Goal: Task Accomplishment & Management: Use online tool/utility

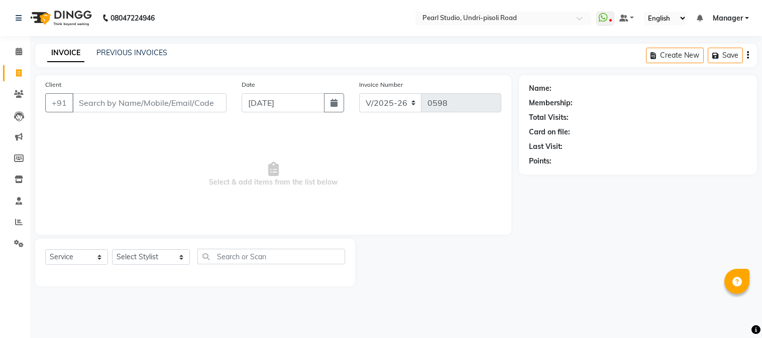
select select "5290"
select select "service"
click at [136, 253] on select "Select Stylist Kala Manager [PERSON_NAME] [PERSON_NAME] [PERSON_NAME] Akshay [P…" at bounding box center [151, 258] width 78 height 16
select select "71778"
click at [112, 250] on select "Select Stylist Kala Manager [PERSON_NAME] [PERSON_NAME] [PERSON_NAME] Akshay [P…" at bounding box center [151, 258] width 78 height 16
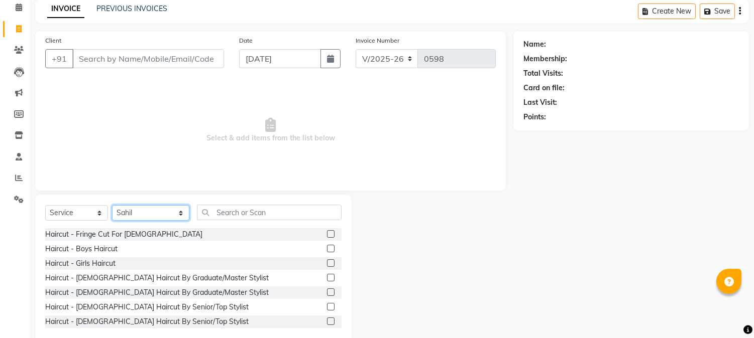
scroll to position [63, 0]
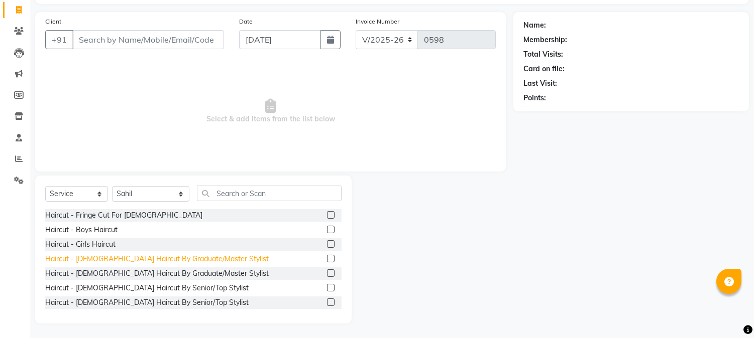
click at [106, 254] on div "Haircut - [DEMOGRAPHIC_DATA] Haircut By Graduate/Master Stylist" at bounding box center [156, 259] width 223 height 11
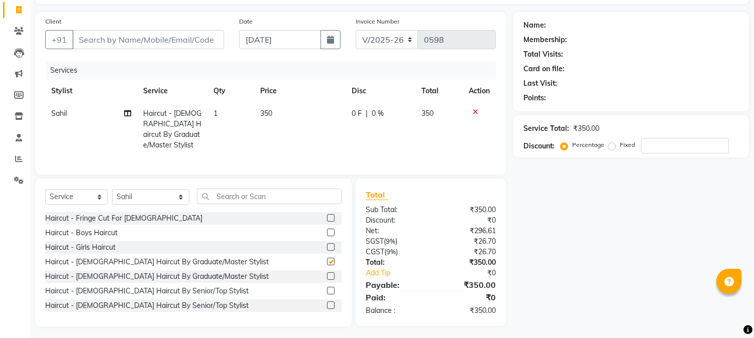
checkbox input "false"
click at [272, 112] on span "350" at bounding box center [266, 113] width 12 height 9
select select "71778"
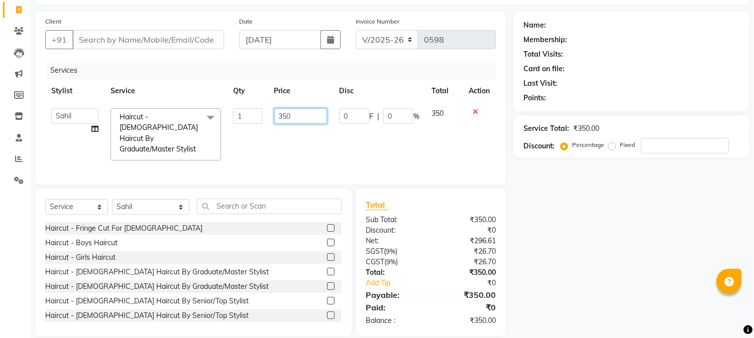
click at [298, 114] on input "350" at bounding box center [300, 116] width 53 height 16
drag, startPoint x: 308, startPoint y: 122, endPoint x: 173, endPoint y: 119, distance: 134.6
click at [173, 119] on tr "Kala Manager [PERSON_NAME] [PERSON_NAME] [PERSON_NAME] Akshay [PERSON_NAME] [PE…" at bounding box center [270, 134] width 450 height 64
type input "200"
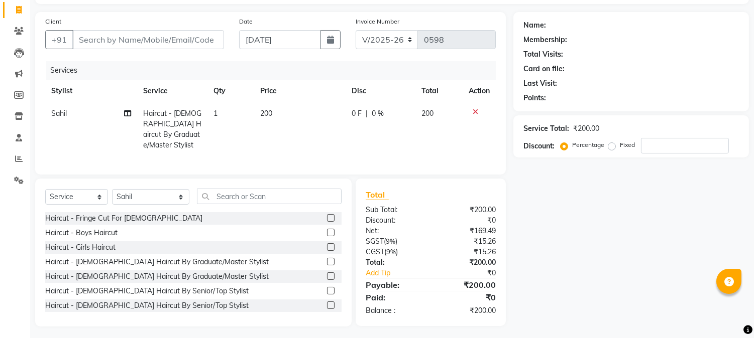
click at [643, 268] on div "Name: Membership: Total Visits: Card on file: Last Visit: Points: Service Total…" at bounding box center [634, 169] width 243 height 315
click at [103, 229] on div "Haircut - Boys Haircut" at bounding box center [81, 233] width 72 height 11
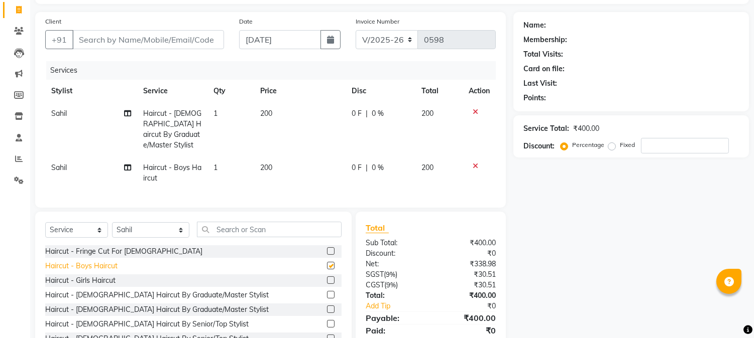
checkbox input "false"
click at [267, 163] on span "200" at bounding box center [266, 167] width 12 height 9
select select "71778"
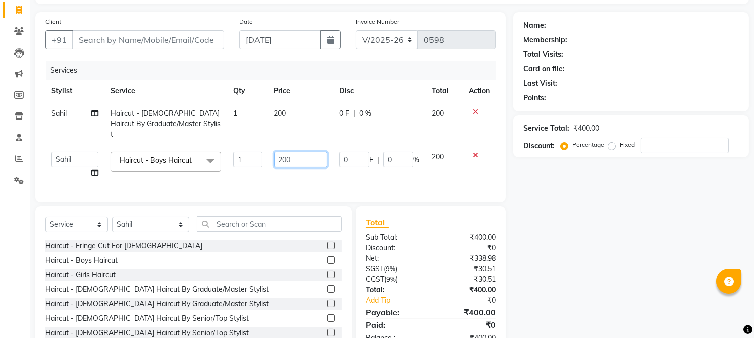
drag, startPoint x: 299, startPoint y: 147, endPoint x: 201, endPoint y: 128, distance: 99.8
click at [203, 129] on tbody "[PERSON_NAME] Haircut - [DEMOGRAPHIC_DATA] Haircut By Graduate/Master Stylist 1…" at bounding box center [270, 143] width 450 height 82
type input "170"
click at [630, 232] on div "Name: Membership: Total Visits: Card on file: Last Visit: Points: Service Total…" at bounding box center [634, 183] width 243 height 342
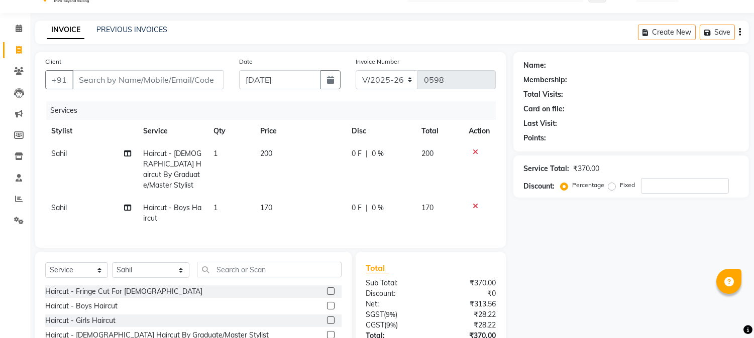
scroll to position [97, 0]
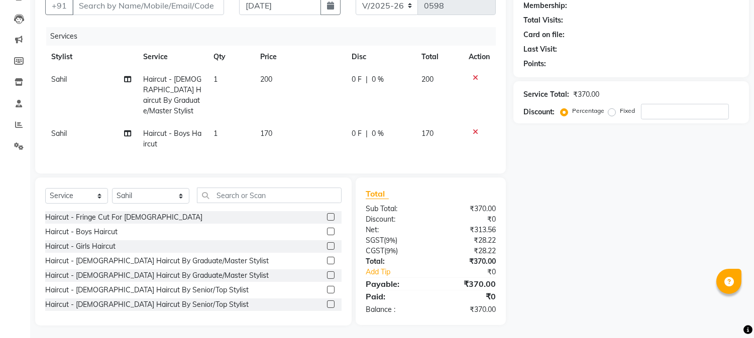
click at [64, 129] on span "Sahil" at bounding box center [59, 133] width 16 height 9
select select "71778"
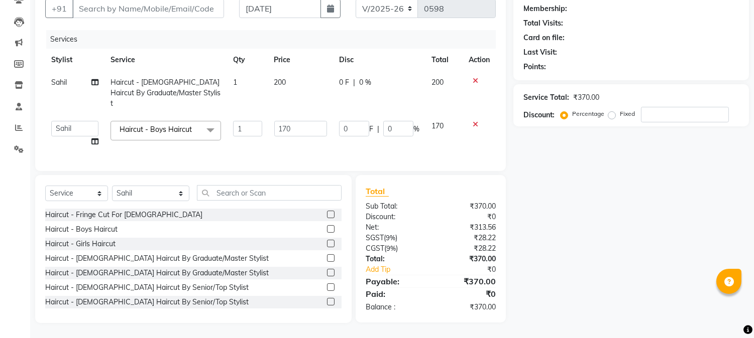
scroll to position [92, 0]
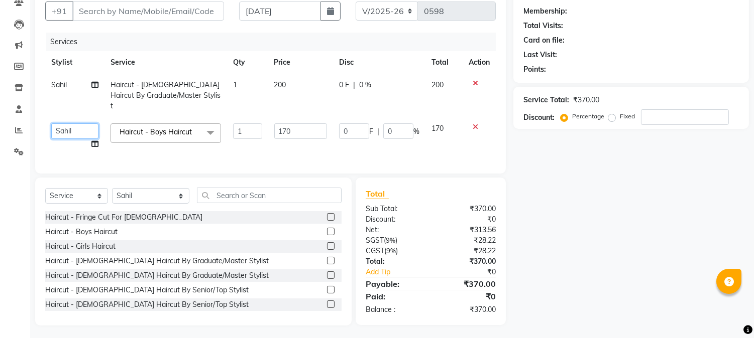
click at [66, 124] on select "Kala Manager [PERSON_NAME] [PERSON_NAME] [PERSON_NAME] Akshay [PERSON_NAME] [PE…" at bounding box center [74, 132] width 47 height 16
select select "90725"
click at [304, 124] on input "170" at bounding box center [300, 132] width 53 height 16
click at [297, 49] on div "Services" at bounding box center [274, 42] width 457 height 19
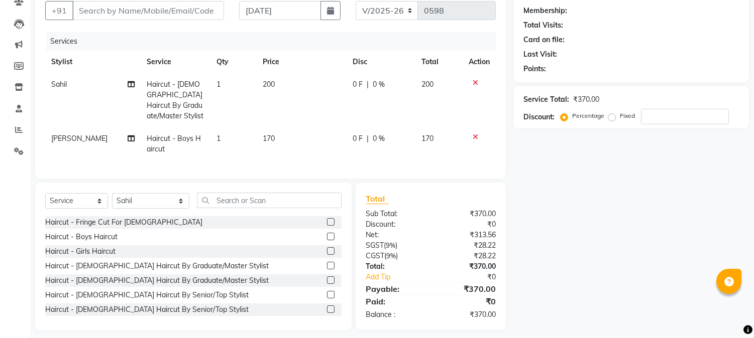
scroll to position [0, 0]
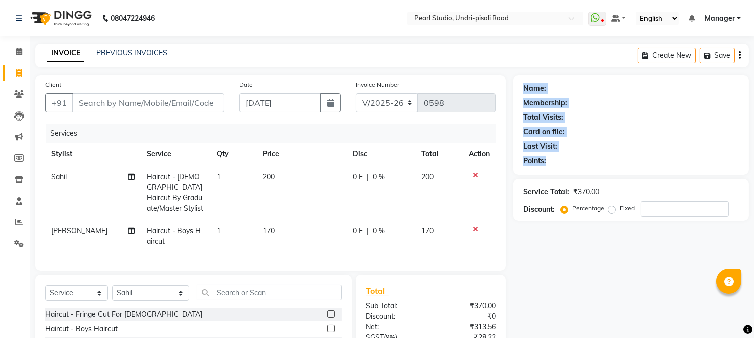
drag, startPoint x: 525, startPoint y: 90, endPoint x: 571, endPoint y: 159, distance: 82.2
click at [571, 159] on div "Name: Membership: Total Visits: Card on file: Last Visit: Points:" at bounding box center [630, 122] width 215 height 87
click at [571, 159] on div "Points:" at bounding box center [630, 161] width 215 height 11
drag, startPoint x: 571, startPoint y: 159, endPoint x: 521, endPoint y: 84, distance: 89.7
click at [521, 84] on div "Name: Membership: Total Visits: Card on file: Last Visit: Points:" at bounding box center [631, 124] width 236 height 99
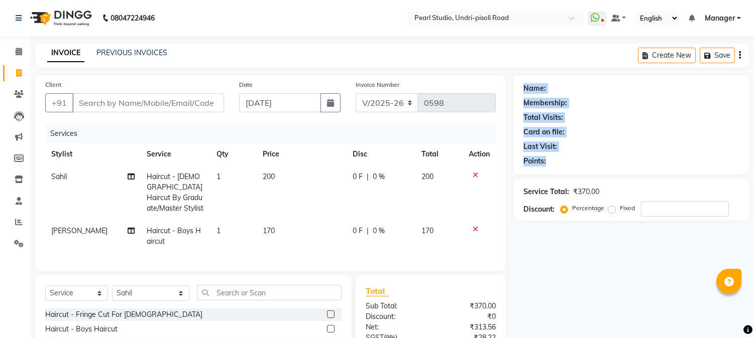
click at [521, 84] on div "Name: Membership: Total Visits: Card on file: Last Visit: Points:" at bounding box center [631, 124] width 236 height 99
drag, startPoint x: 521, startPoint y: 84, endPoint x: 571, endPoint y: 155, distance: 86.7
click at [571, 155] on div "Name: Membership: Total Visits: Card on file: Last Visit: Points:" at bounding box center [631, 124] width 236 height 99
click at [583, 157] on div "Points:" at bounding box center [630, 161] width 215 height 11
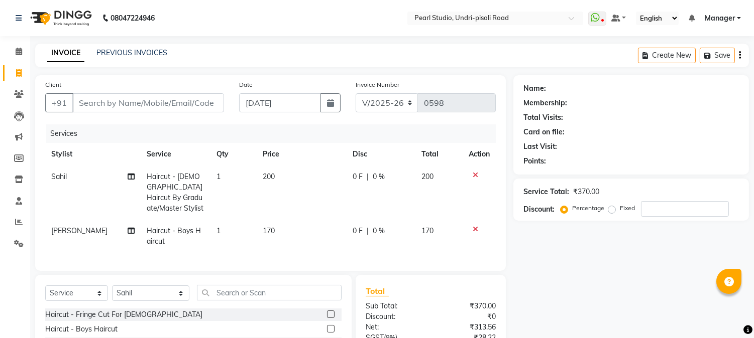
click at [569, 309] on div "Name: Membership: Total Visits: Card on file: Last Visit: Points: Service Total…" at bounding box center [634, 249] width 243 height 348
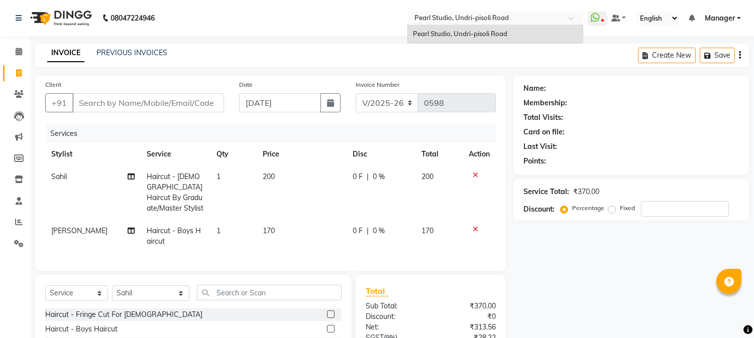
click at [571, 14] on div at bounding box center [495, 19] width 176 height 10
click at [444, 61] on div "INVOICE PREVIOUS INVOICES Create New Save" at bounding box center [392, 56] width 714 height 24
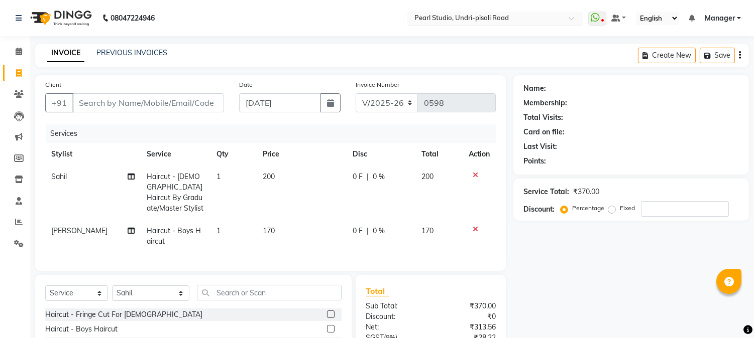
click at [413, 20] on div at bounding box center [495, 19] width 176 height 10
click at [384, 28] on nav "08047224946 Select Location × Pearl Studio, Undri-pisoli Road WhatsApp Status ✕…" at bounding box center [377, 18] width 754 height 36
click at [589, 273] on div "Name: Membership: Total Visits: Card on file: Last Visit: Points: Service Total…" at bounding box center [634, 249] width 243 height 348
click at [97, 104] on input "Client" at bounding box center [148, 102] width 152 height 19
type input "9"
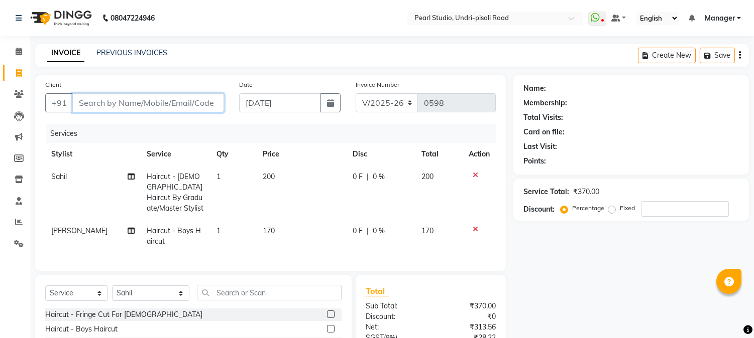
type input "0"
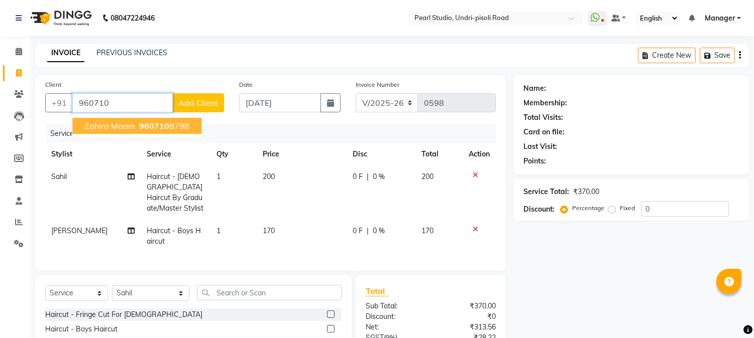
click at [182, 126] on ngb-highlight "960710 8798" at bounding box center [163, 126] width 52 height 10
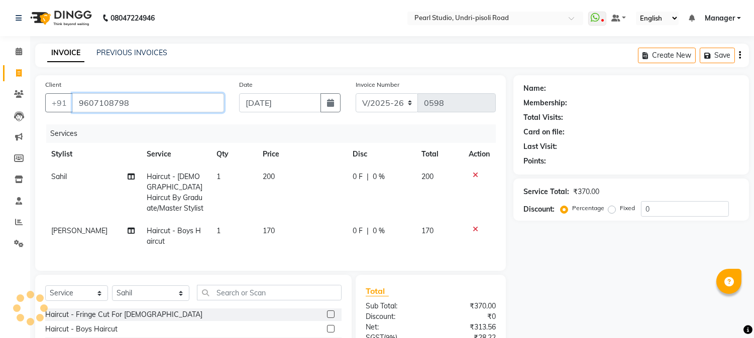
type input "9607108798"
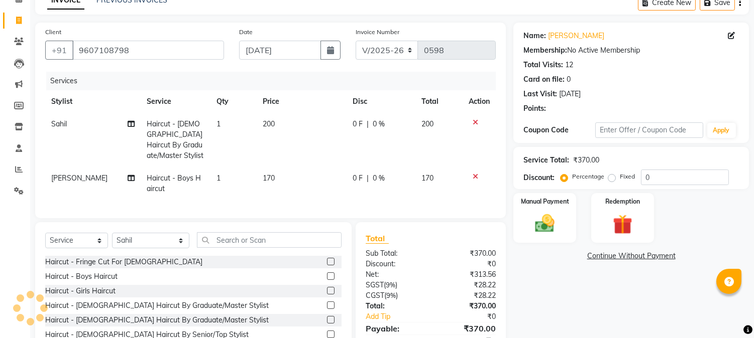
scroll to position [97, 0]
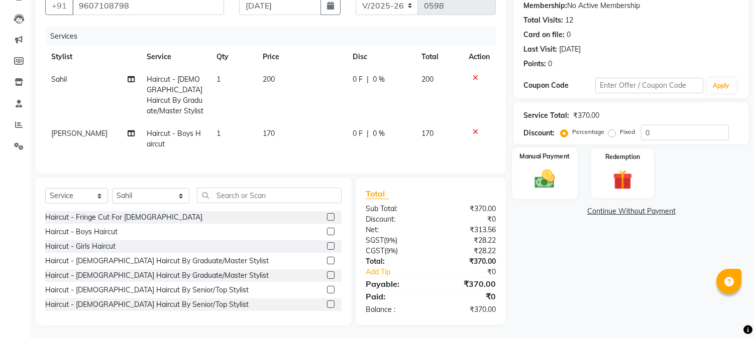
click at [539, 185] on img at bounding box center [544, 180] width 33 height 24
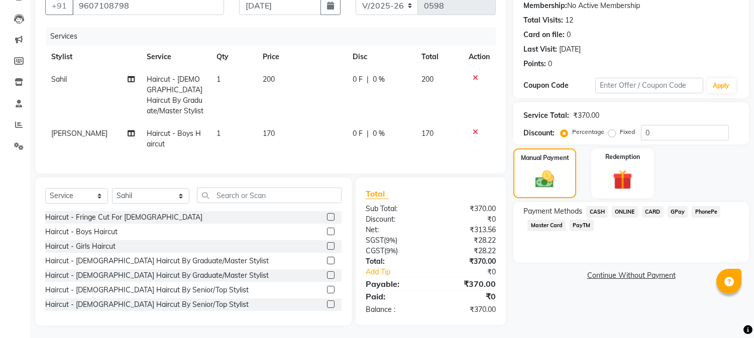
click at [576, 225] on span "PayTM" at bounding box center [581, 226] width 24 height 12
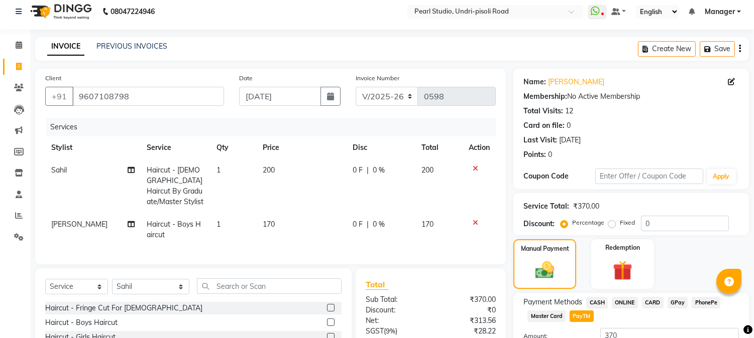
scroll to position [74, 0]
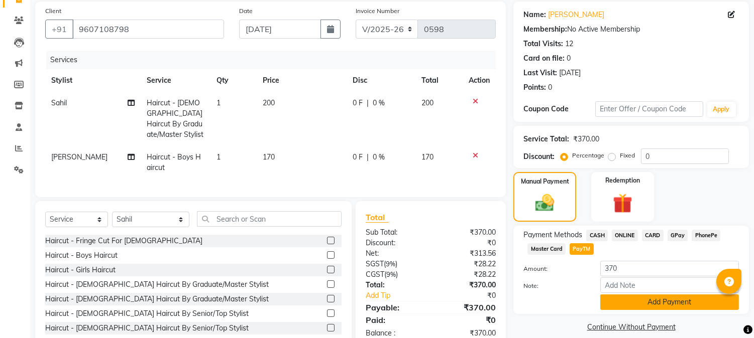
click at [629, 298] on button "Add Payment" at bounding box center [669, 303] width 139 height 16
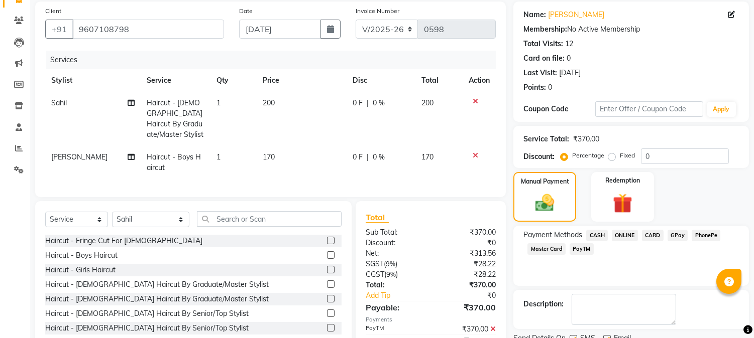
scroll to position [118, 0]
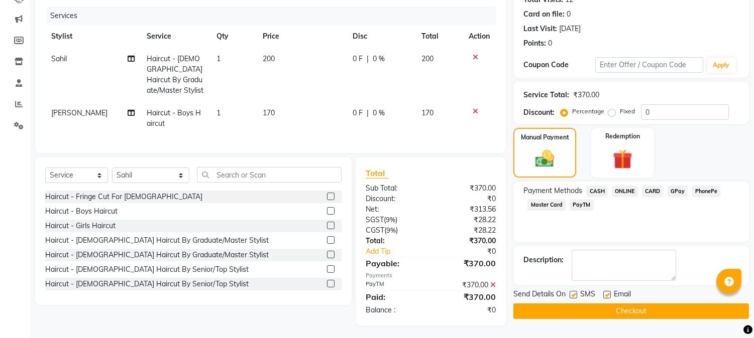
click at [564, 314] on button "Checkout" at bounding box center [631, 312] width 236 height 16
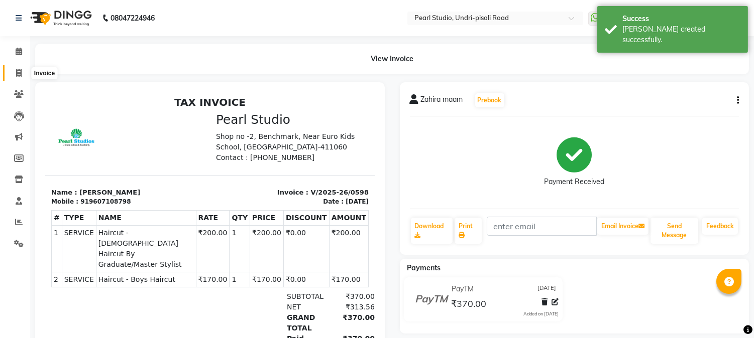
click at [16, 73] on icon at bounding box center [19, 73] width 6 height 8
select select "5290"
select select "service"
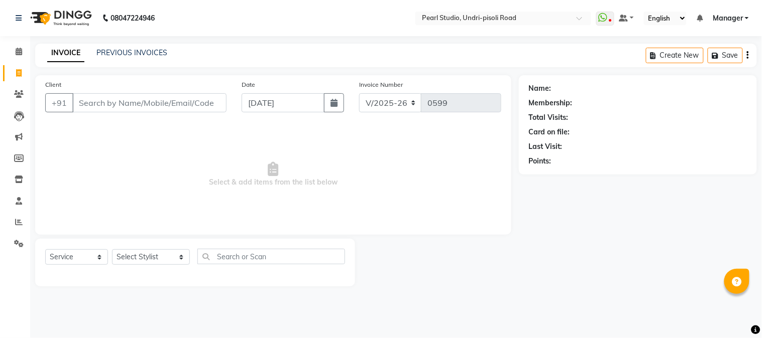
drag, startPoint x: 761, startPoint y: 313, endPoint x: 468, endPoint y: 192, distance: 317.5
click at [468, 192] on span "Select & add items from the list below" at bounding box center [273, 175] width 456 height 100
